Goal: Navigation & Orientation: Find specific page/section

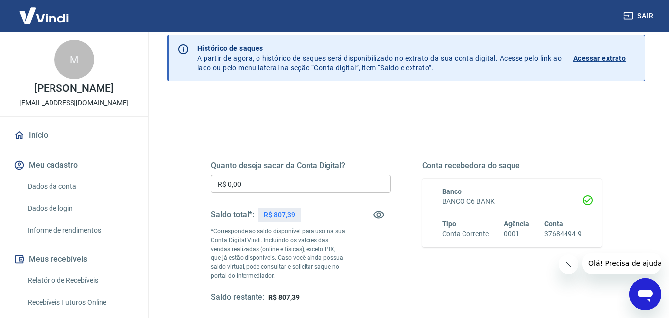
scroll to position [99, 0]
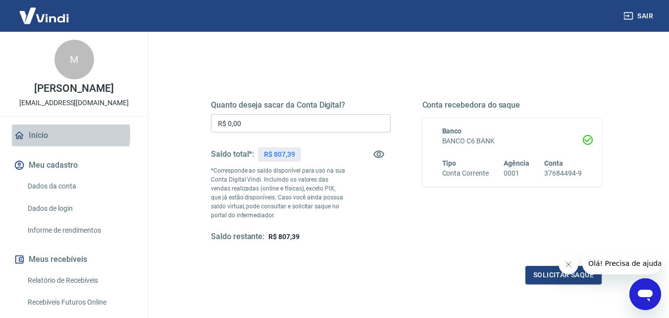
click at [54, 134] on link "Início" at bounding box center [74, 135] width 124 height 22
